Goal: Information Seeking & Learning: Learn about a topic

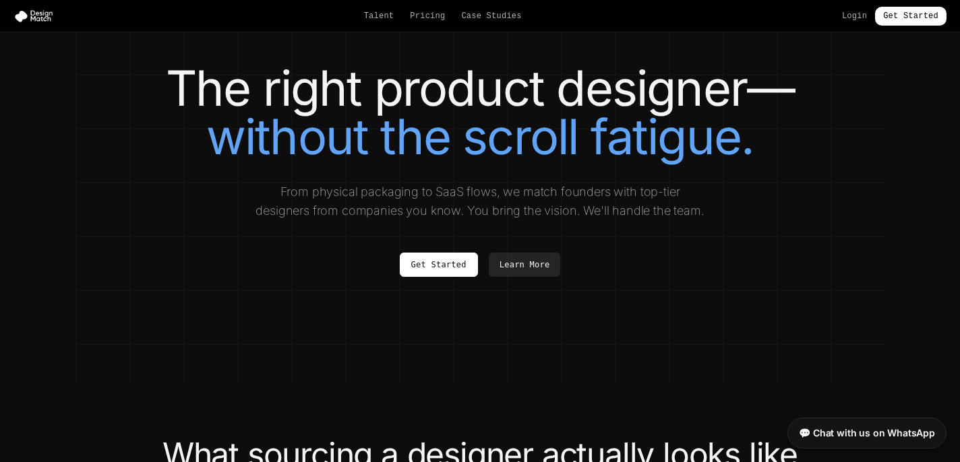
scroll to position [9, 0]
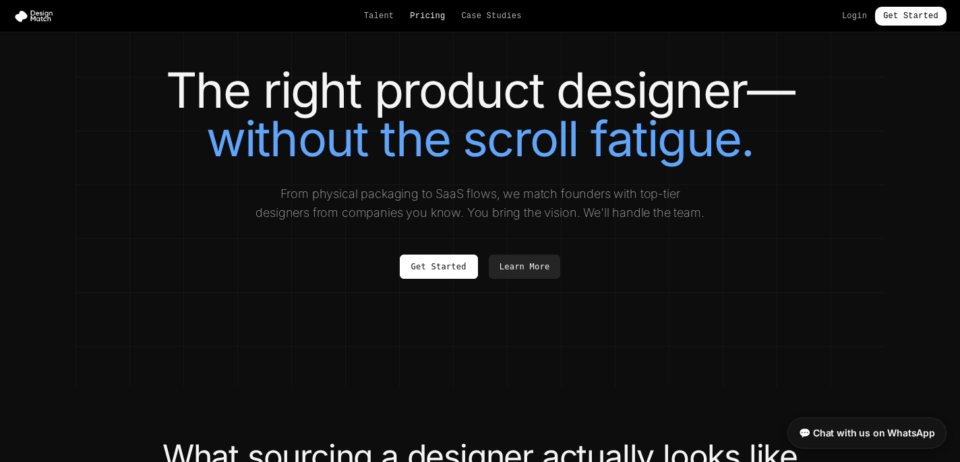
click at [427, 16] on link "Pricing" at bounding box center [427, 16] width 35 height 11
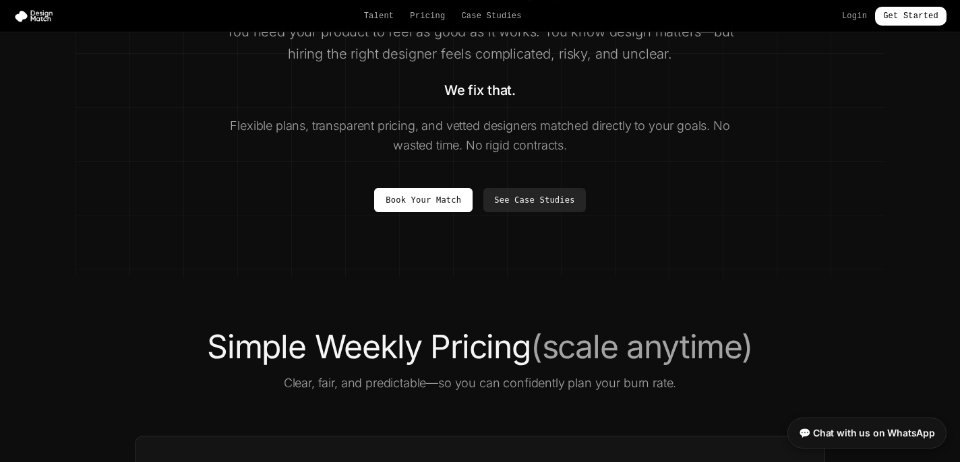
scroll to position [146, 0]
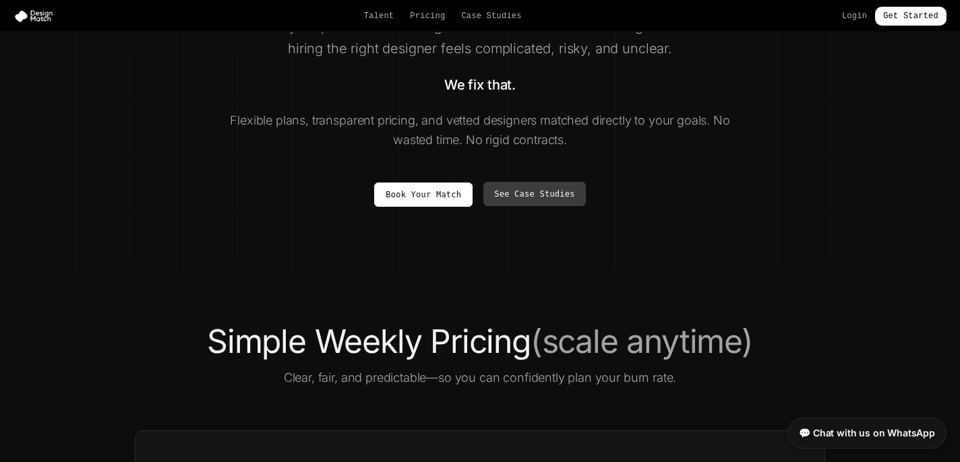
click at [526, 197] on link "See Case Studies" at bounding box center [534, 194] width 102 height 24
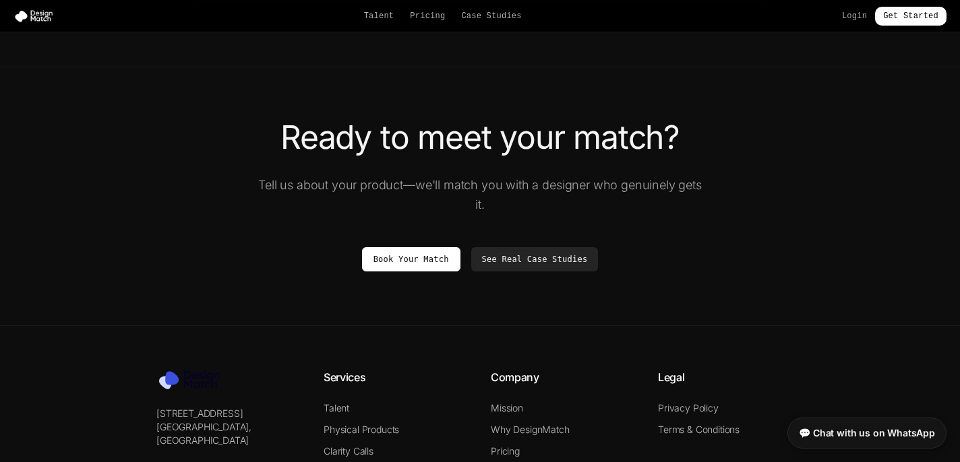
scroll to position [2538, 0]
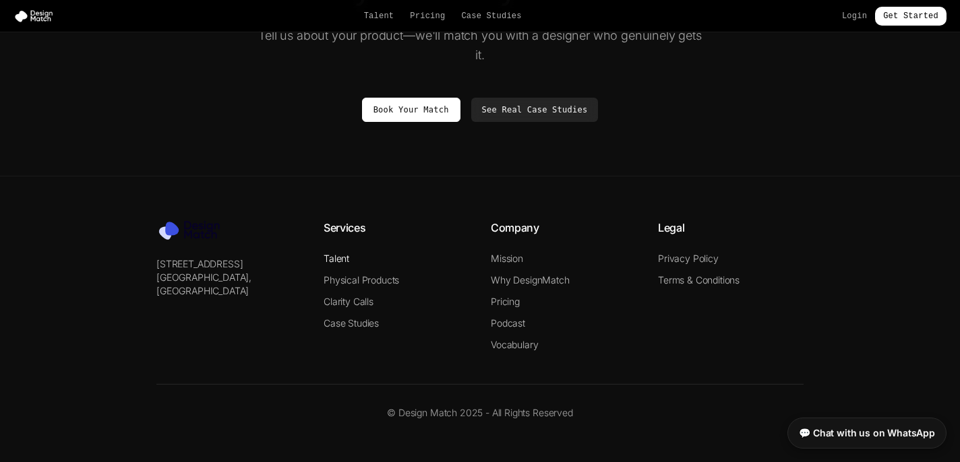
click at [343, 259] on link "Talent" at bounding box center [337, 258] width 26 height 11
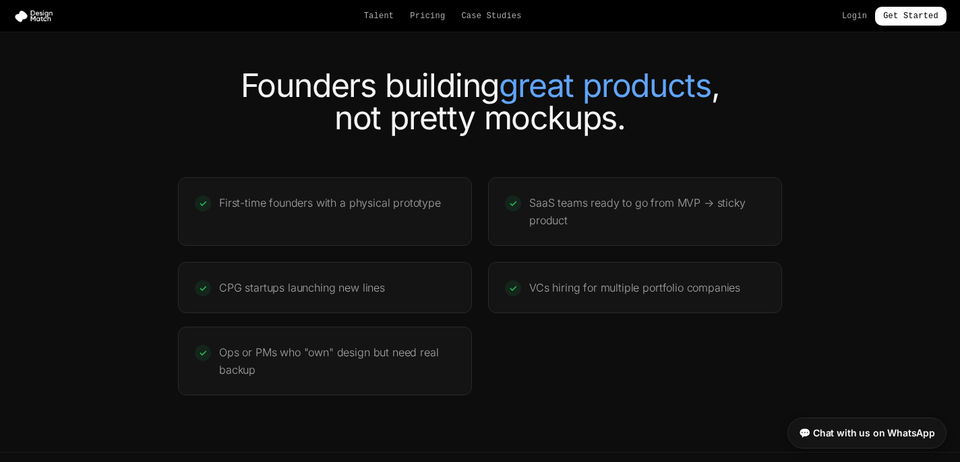
scroll to position [2555, 0]
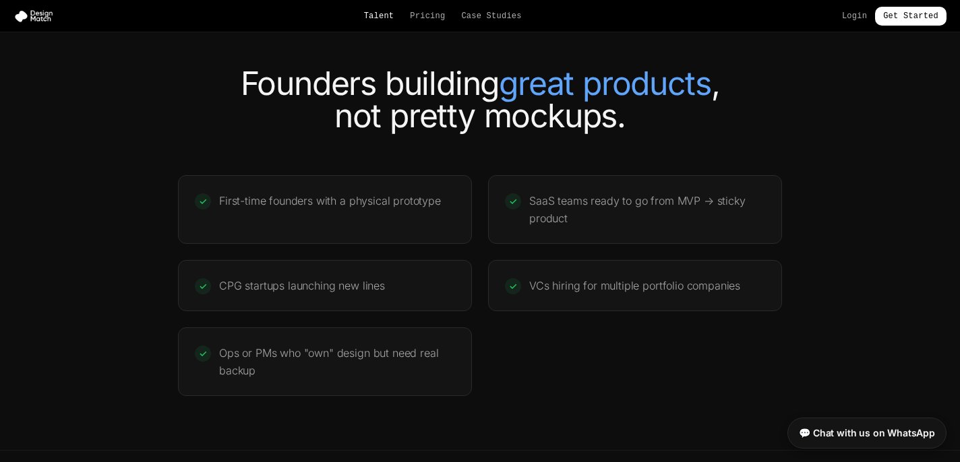
click at [379, 16] on link "Talent" at bounding box center [379, 16] width 30 height 11
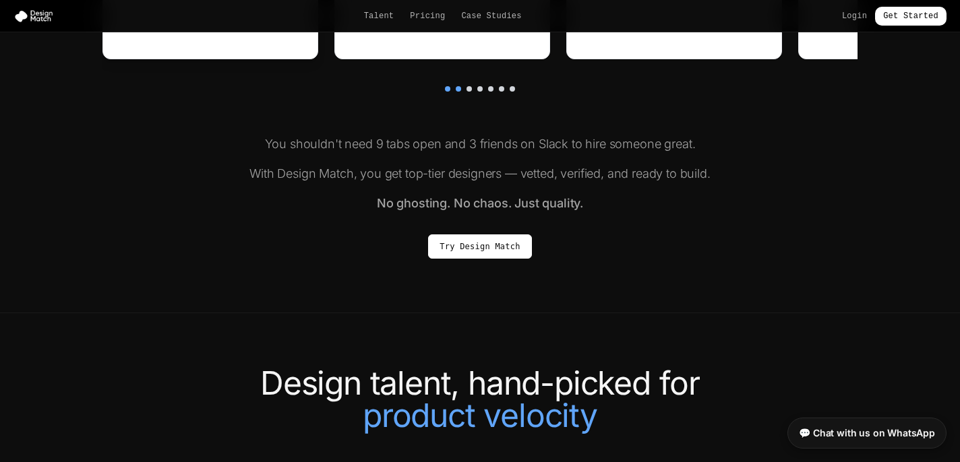
scroll to position [0, 0]
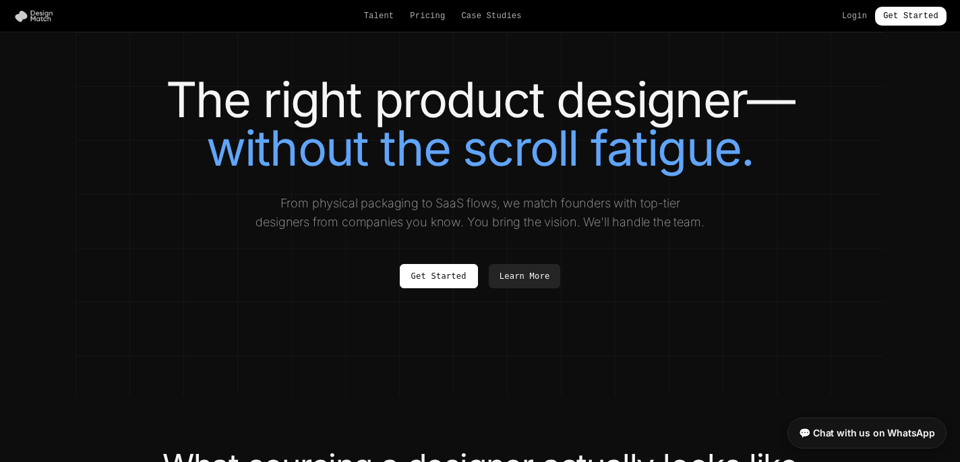
click at [37, 18] on img at bounding box center [36, 15] width 46 height 13
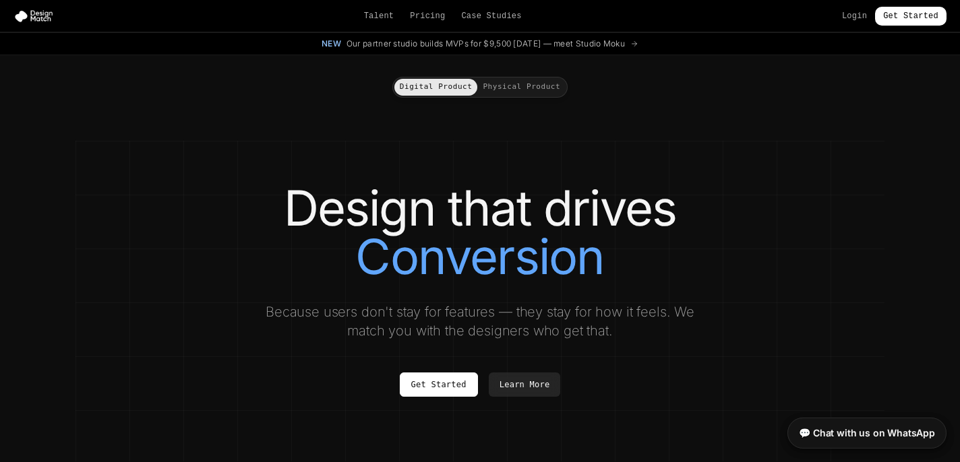
click at [638, 45] on icon at bounding box center [634, 44] width 8 height 8
drag, startPoint x: 641, startPoint y: 43, endPoint x: 630, endPoint y: 43, distance: 10.8
click at [638, 43] on icon at bounding box center [634, 44] width 8 height 8
click at [625, 44] on span "Our partner studio builds MVPs for $9,500 [DATE] — meet Studio Moku" at bounding box center [485, 43] width 278 height 11
drag, startPoint x: 601, startPoint y: 44, endPoint x: 571, endPoint y: 41, distance: 29.8
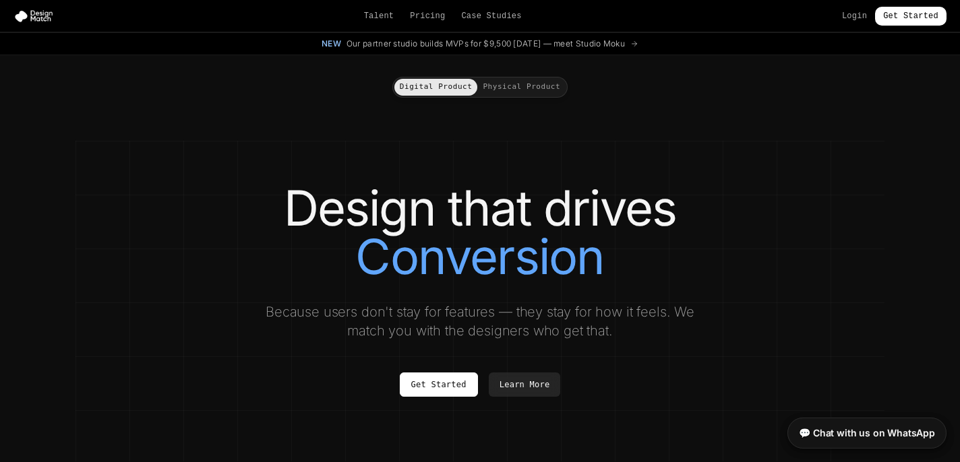
click at [601, 44] on span "Our partner studio builds MVPs for $9,500 [DATE] — meet Studio Moku" at bounding box center [485, 43] width 278 height 11
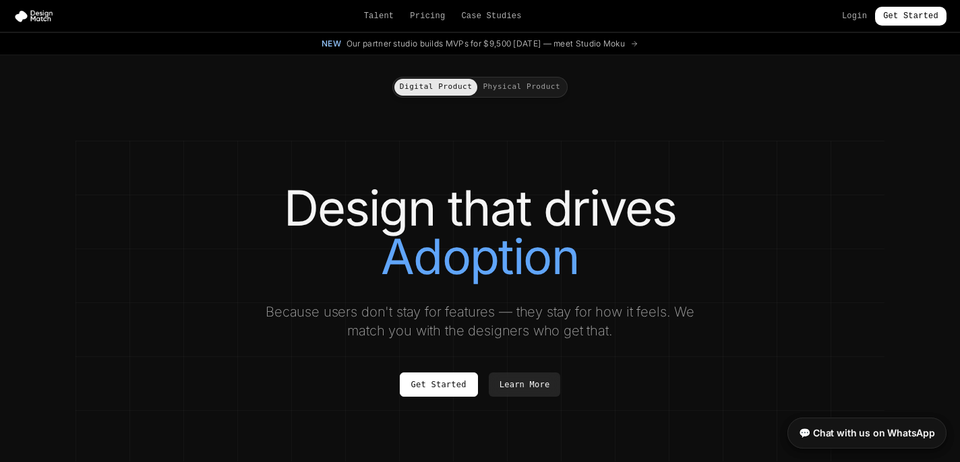
drag, startPoint x: 562, startPoint y: 42, endPoint x: 554, endPoint y: 42, distance: 7.4
click at [562, 42] on span "Our partner studio builds MVPs for $9,500 [DATE] — meet Studio Moku" at bounding box center [485, 43] width 278 height 11
drag, startPoint x: 358, startPoint y: 41, endPoint x: 347, endPoint y: 43, distance: 11.0
click at [358, 41] on span "Our partner studio builds MVPs for $9,500 [DATE] — meet Studio Moku" at bounding box center [485, 43] width 278 height 11
click at [322, 45] on span "New" at bounding box center [332, 43] width 20 height 11
